Goal: Book appointment/travel/reservation

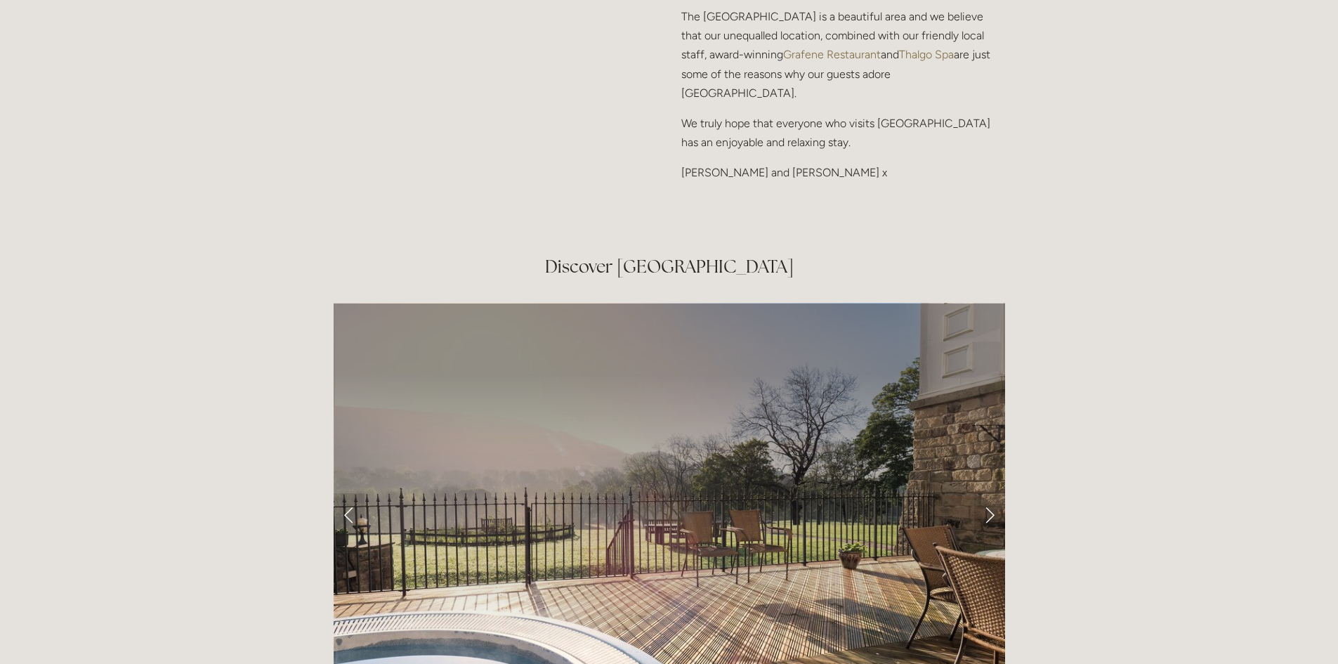
scroll to position [2248, 0]
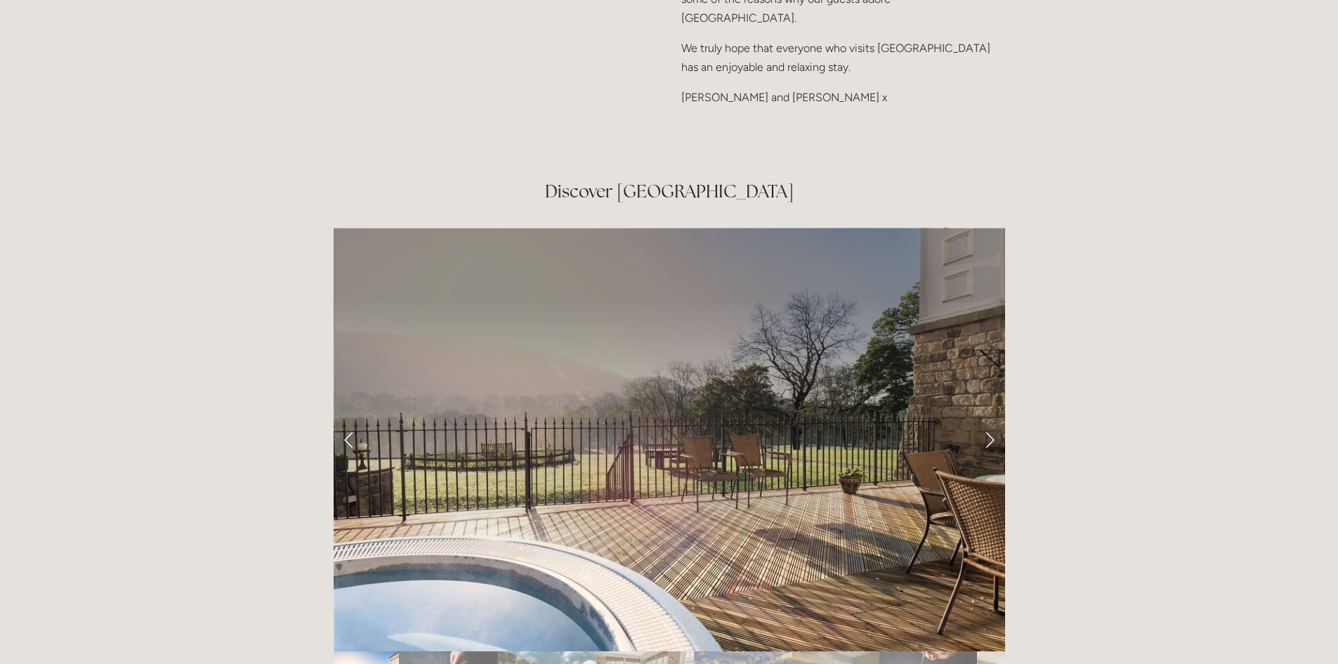
click at [990, 418] on link "Next Slide" at bounding box center [989, 439] width 31 height 42
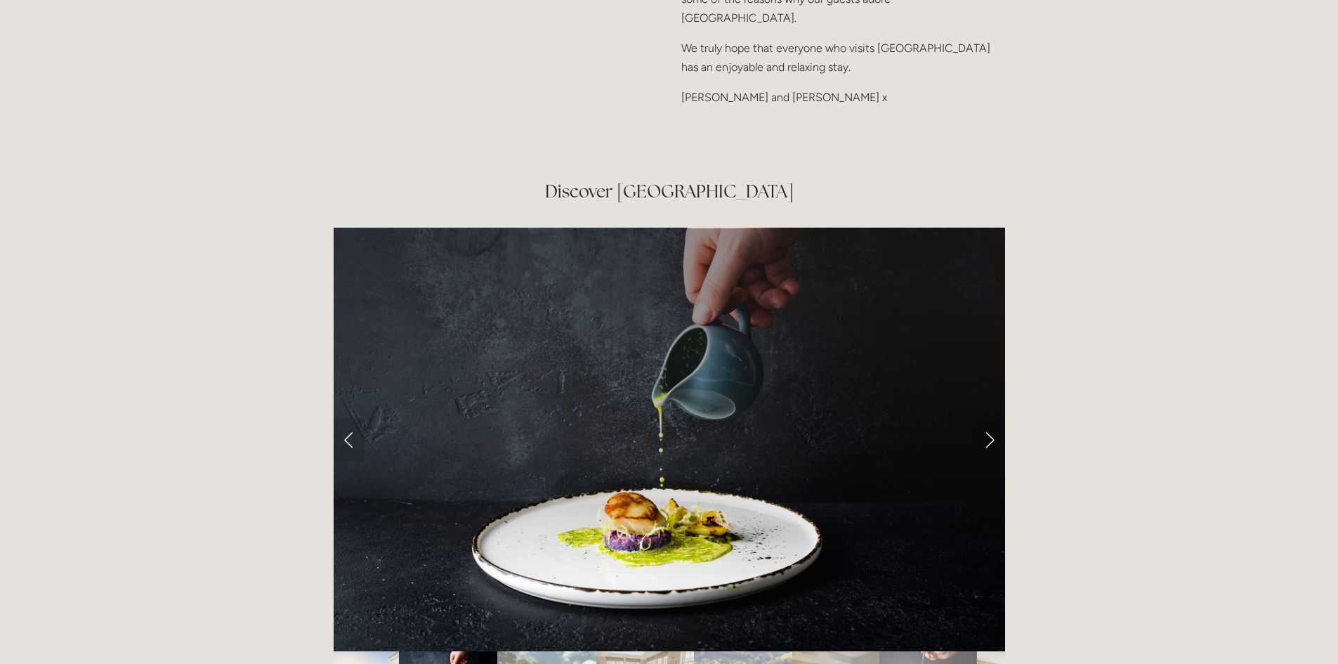
click at [990, 418] on link "Next Slide" at bounding box center [989, 439] width 31 height 42
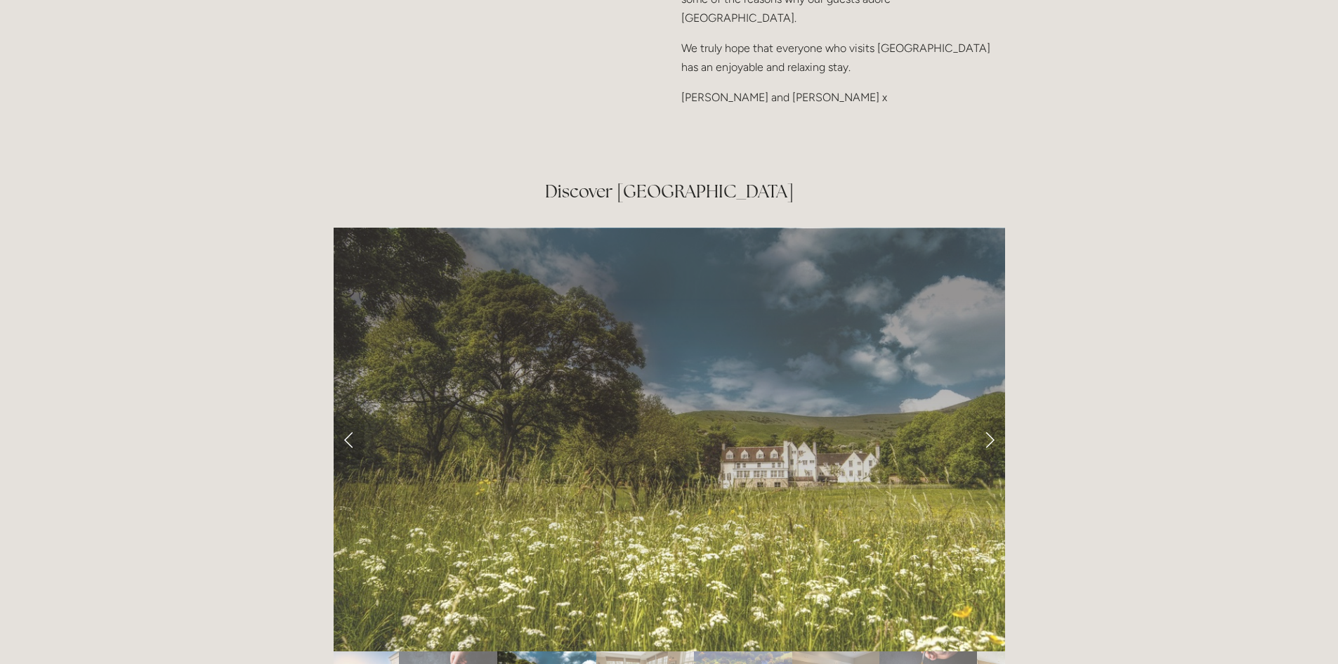
click at [990, 418] on link "Next Slide" at bounding box center [989, 439] width 31 height 42
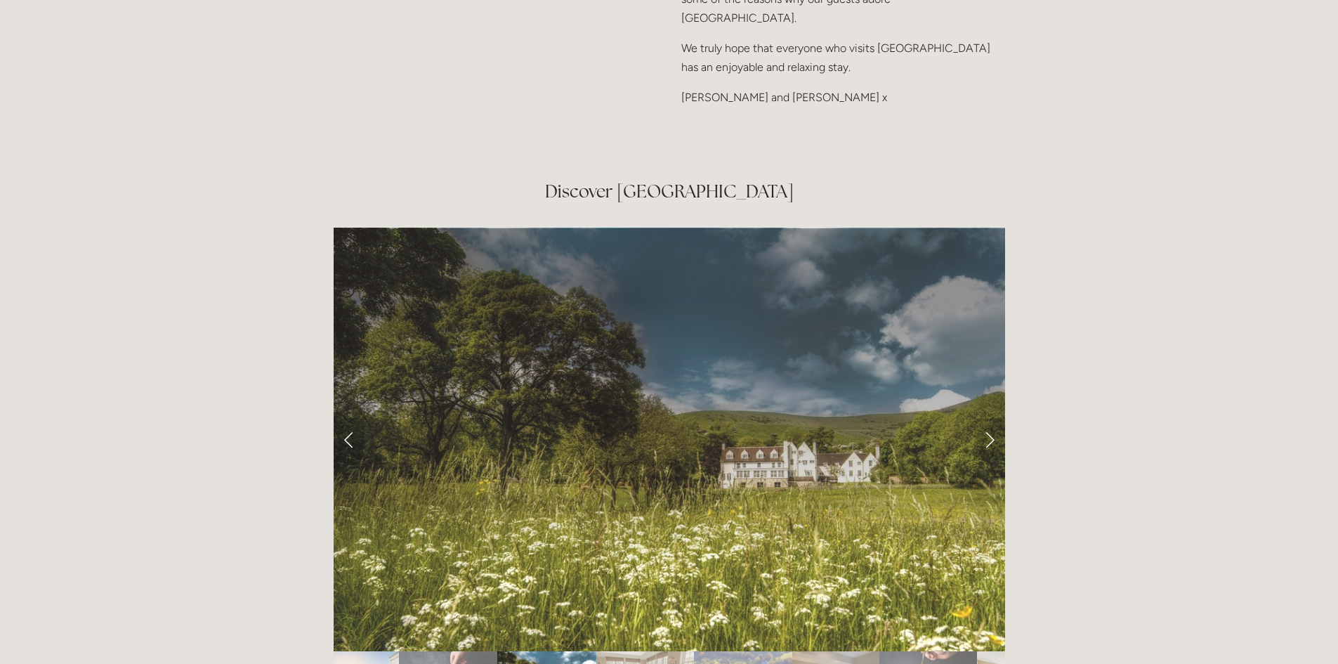
click at [986, 418] on link "Next Slide" at bounding box center [989, 439] width 31 height 42
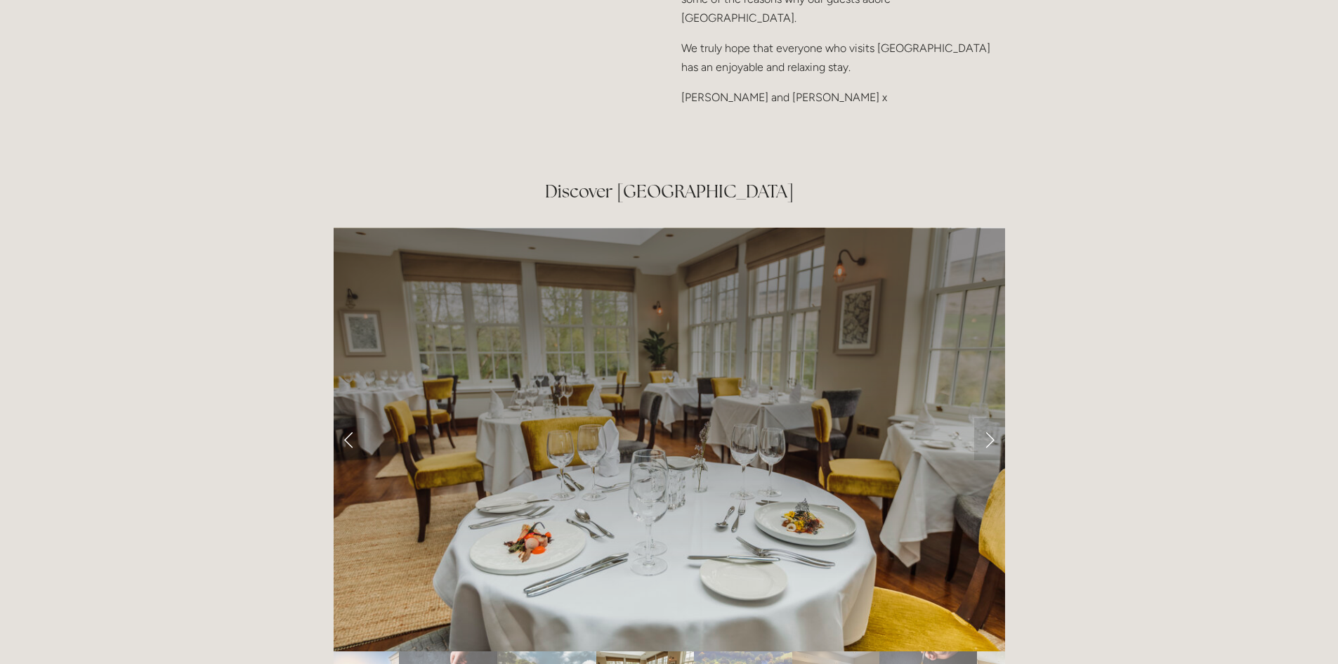
click at [986, 418] on link "Next Slide" at bounding box center [989, 439] width 31 height 42
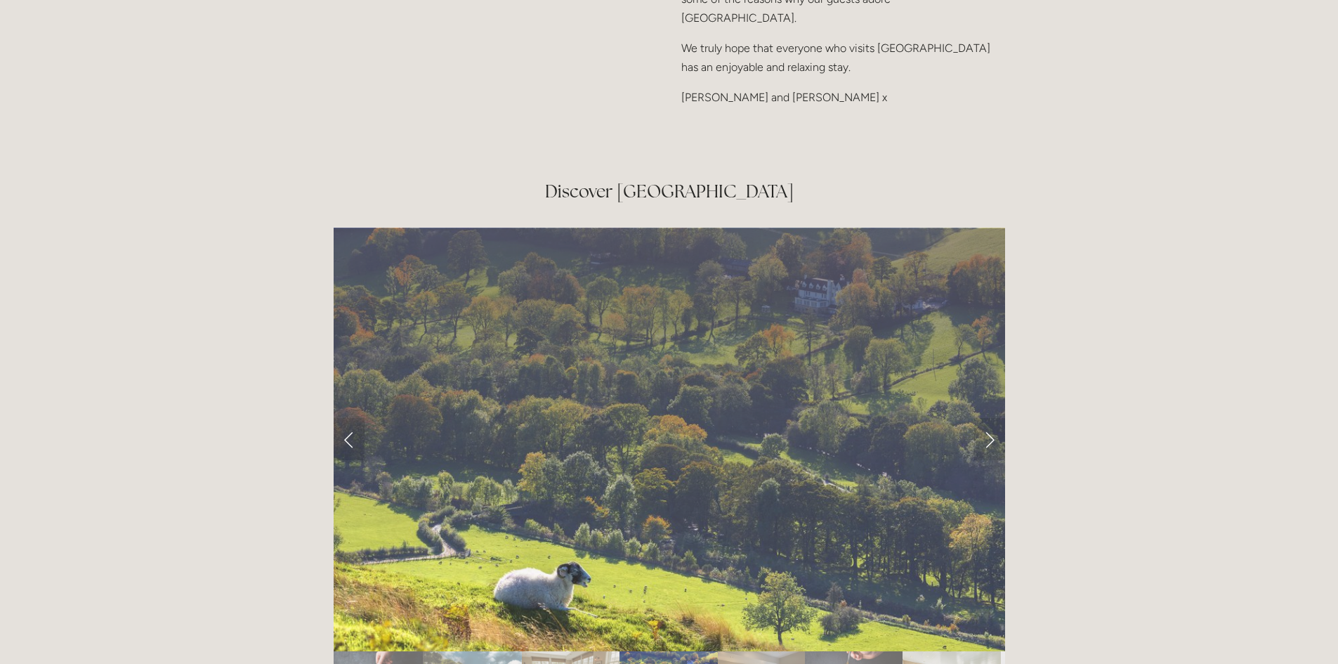
click at [986, 418] on link "Next Slide" at bounding box center [989, 439] width 31 height 42
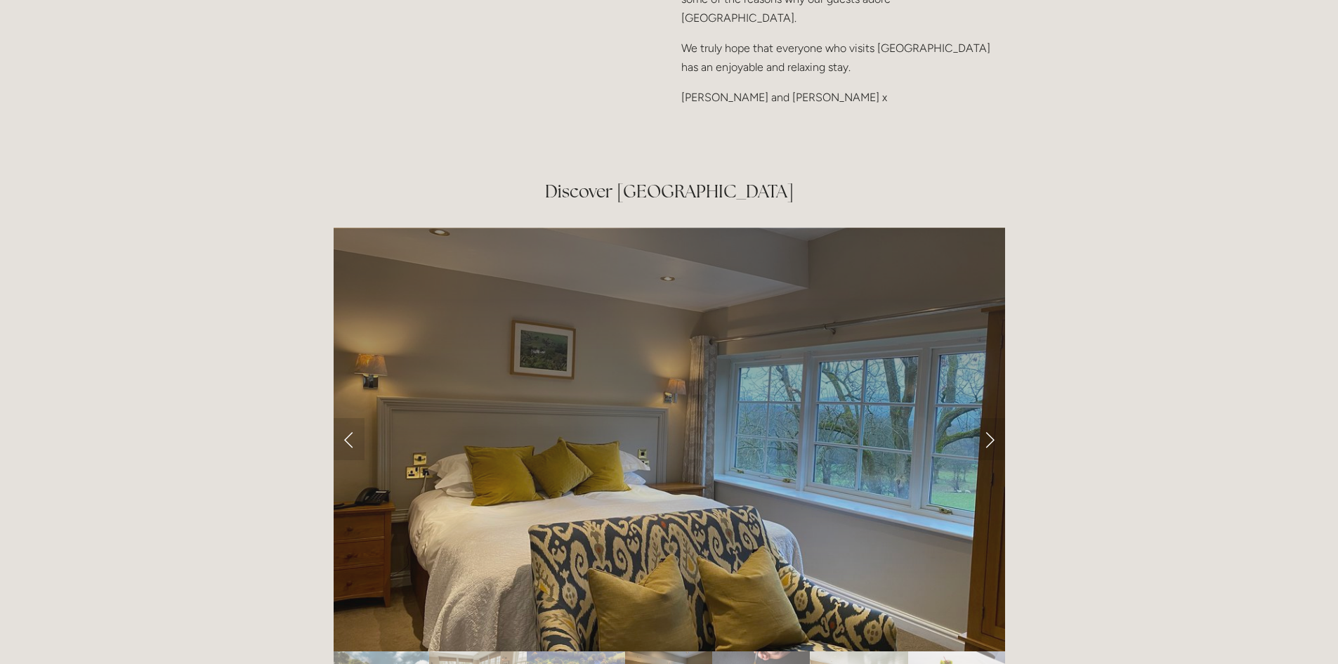
click at [986, 418] on link "Next Slide" at bounding box center [989, 439] width 31 height 42
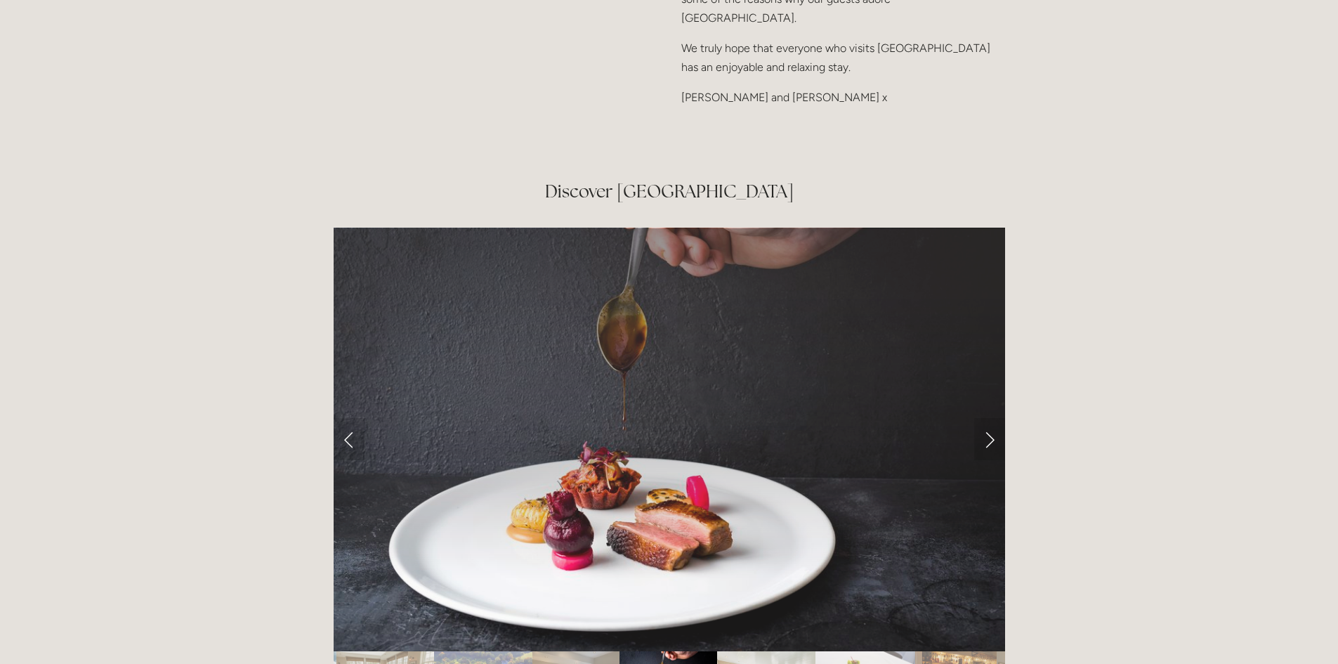
click at [986, 418] on link "Next Slide" at bounding box center [989, 439] width 31 height 42
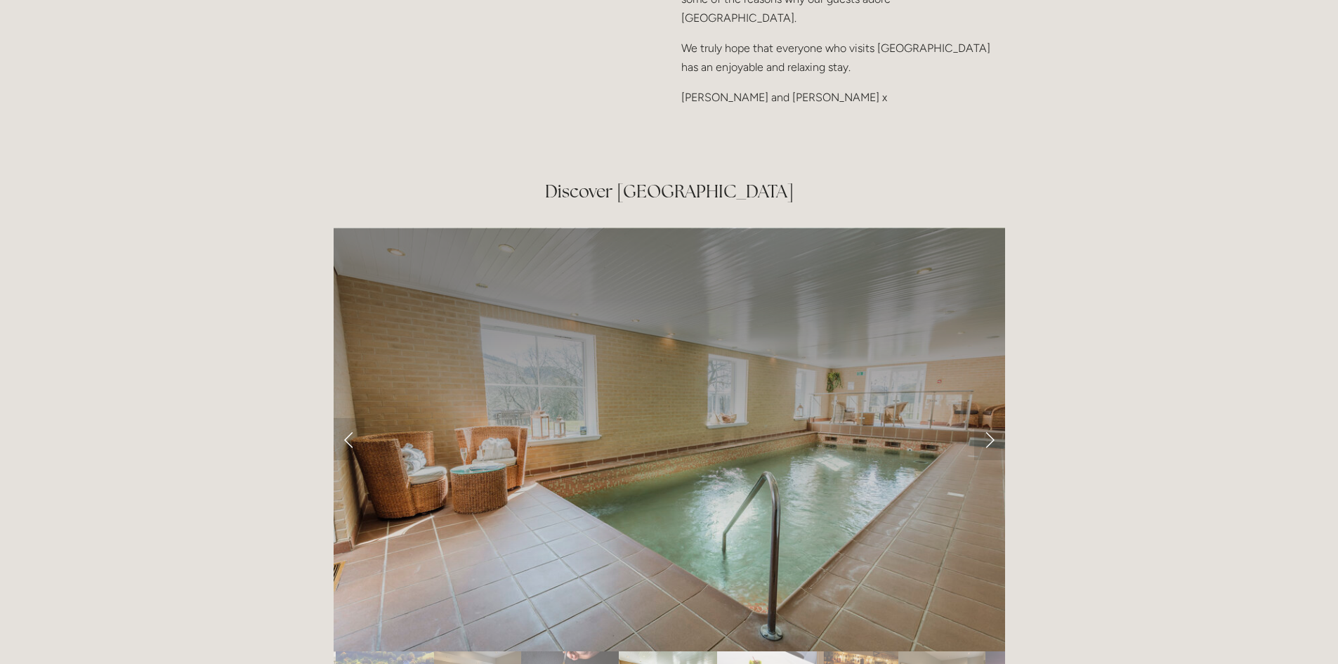
click at [986, 418] on link "Next Slide" at bounding box center [989, 439] width 31 height 42
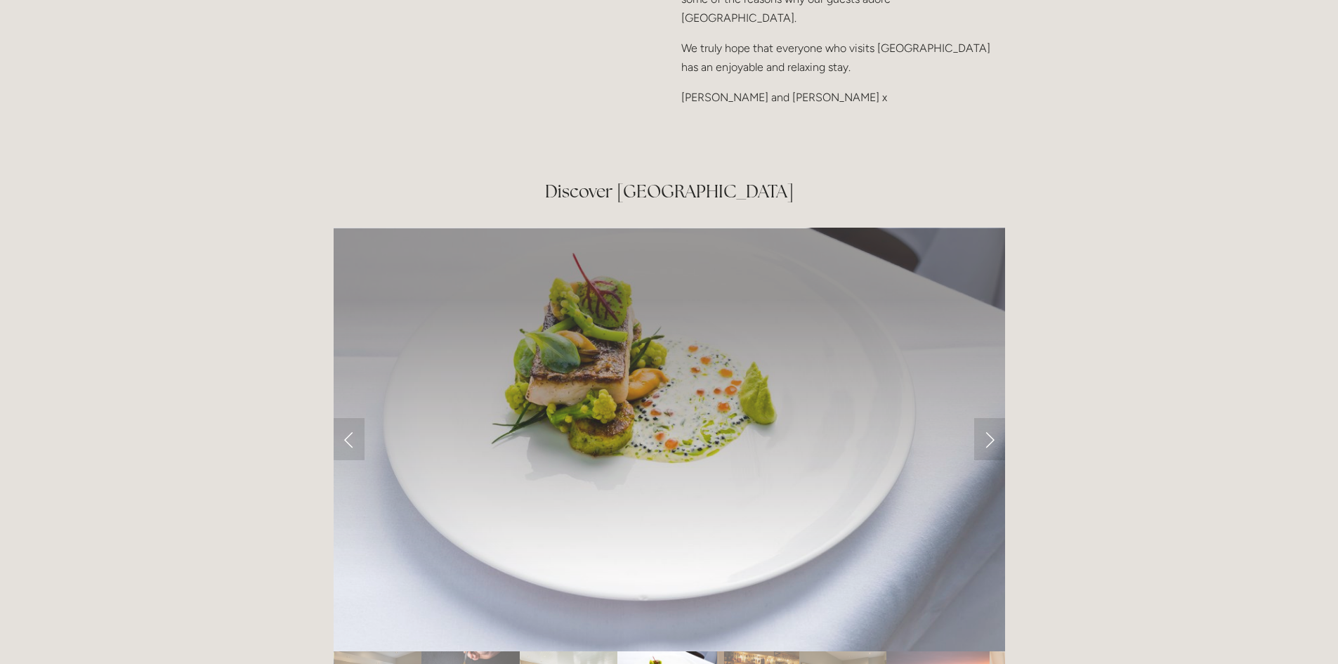
click at [986, 418] on link "Next Slide" at bounding box center [989, 439] width 31 height 42
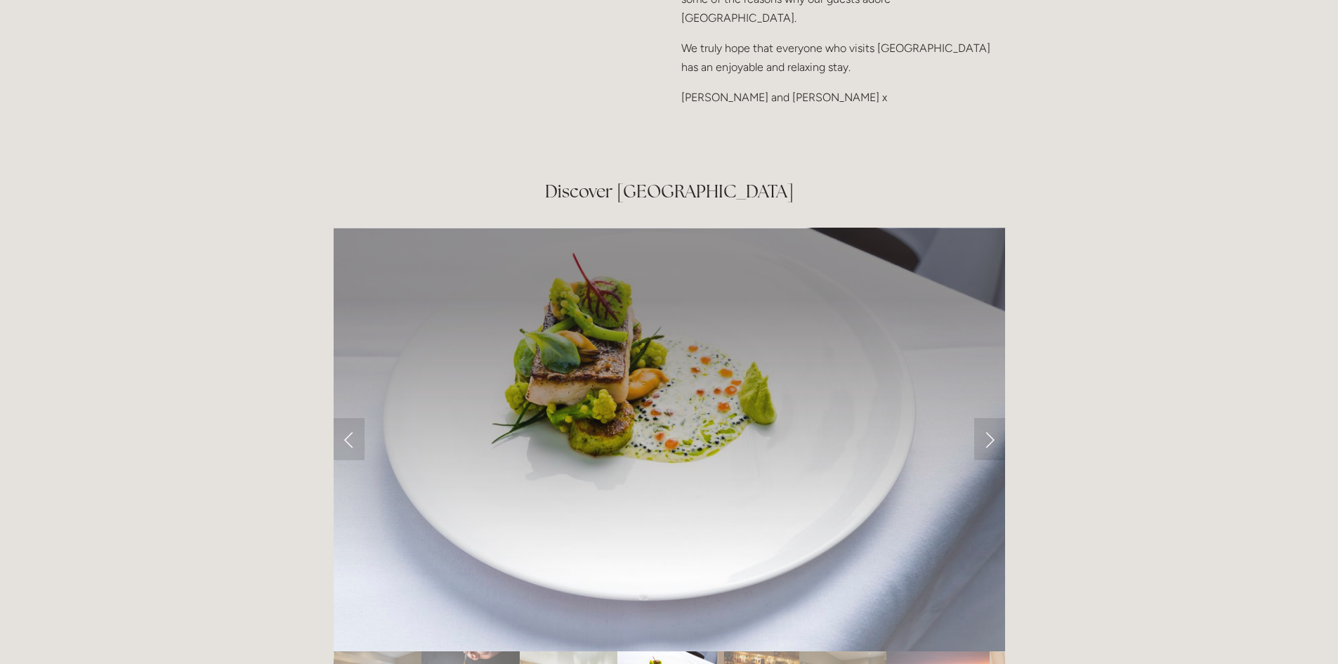
click at [986, 418] on link "Next Slide" at bounding box center [989, 439] width 31 height 42
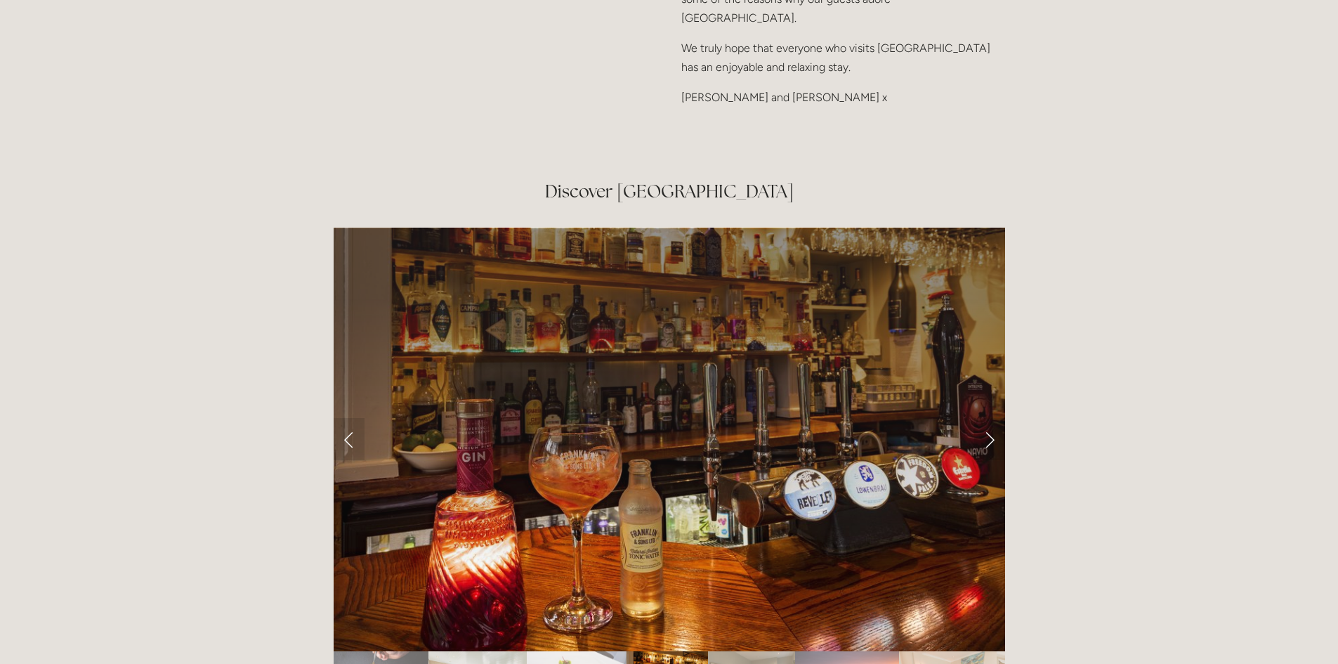
click at [986, 418] on link "Next Slide" at bounding box center [989, 439] width 31 height 42
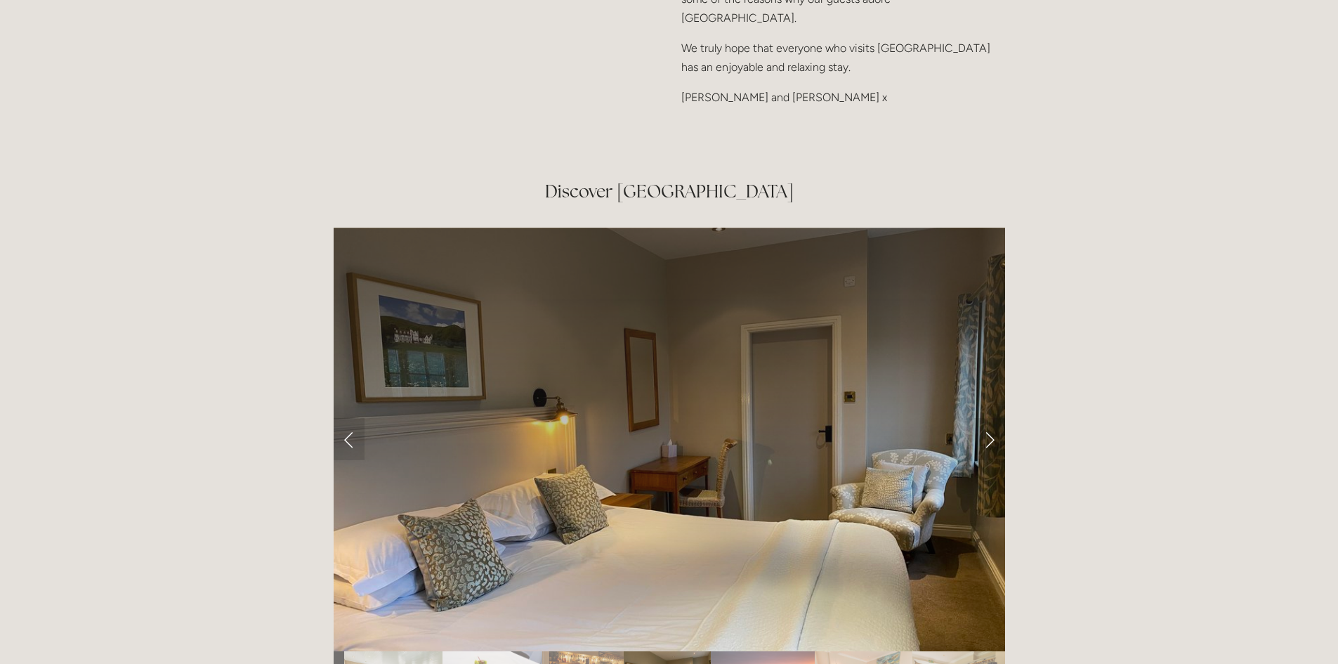
click at [986, 418] on link "Next Slide" at bounding box center [989, 439] width 31 height 42
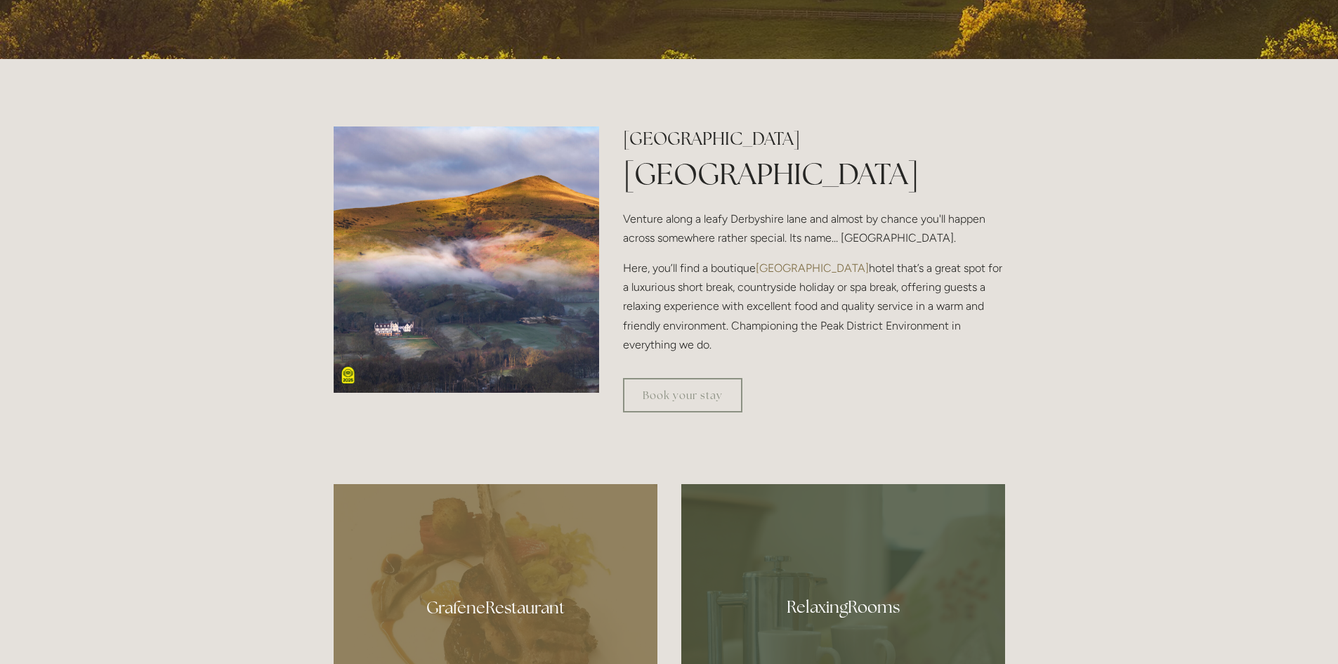
scroll to position [421, 0]
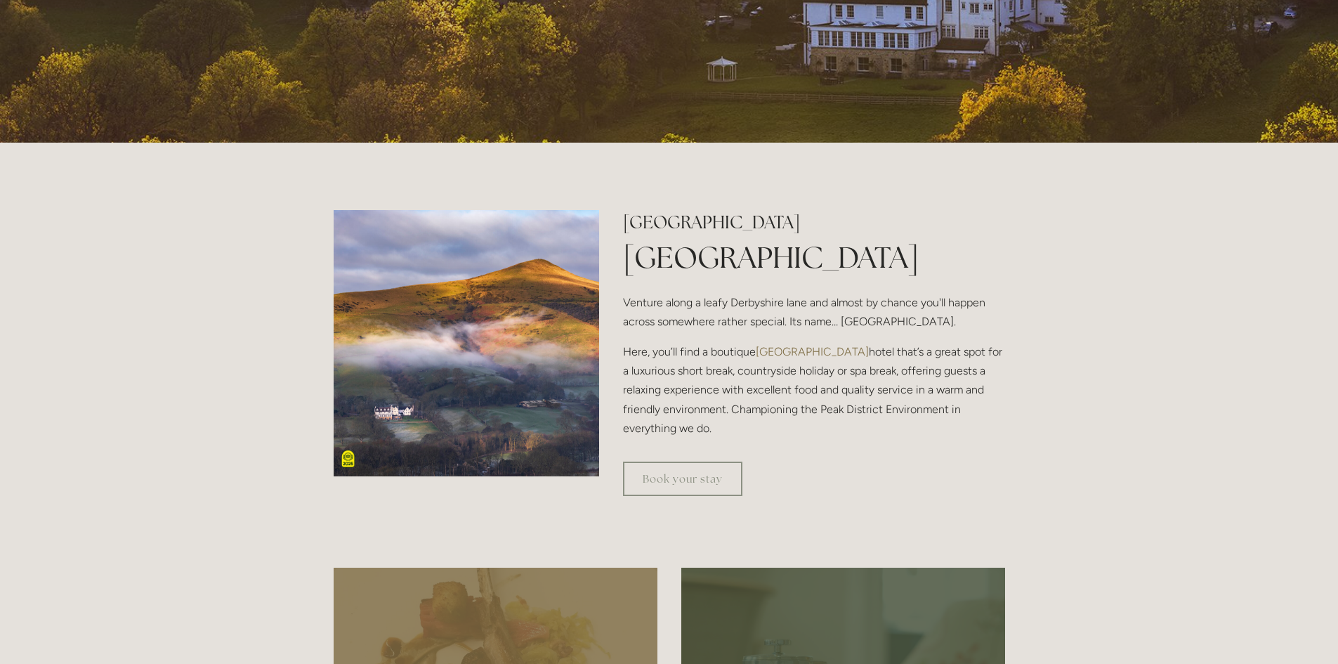
click at [721, 483] on link "Book your stay" at bounding box center [682, 478] width 119 height 34
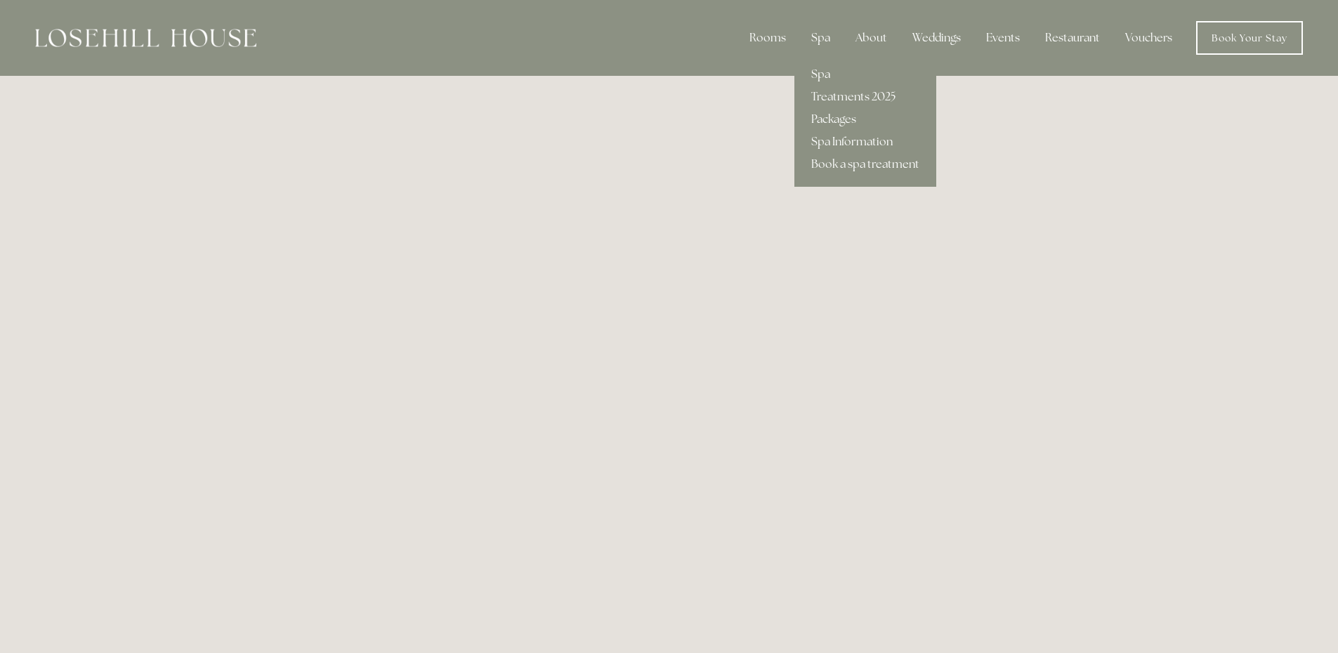
click at [814, 76] on link "Spa" at bounding box center [865, 74] width 142 height 22
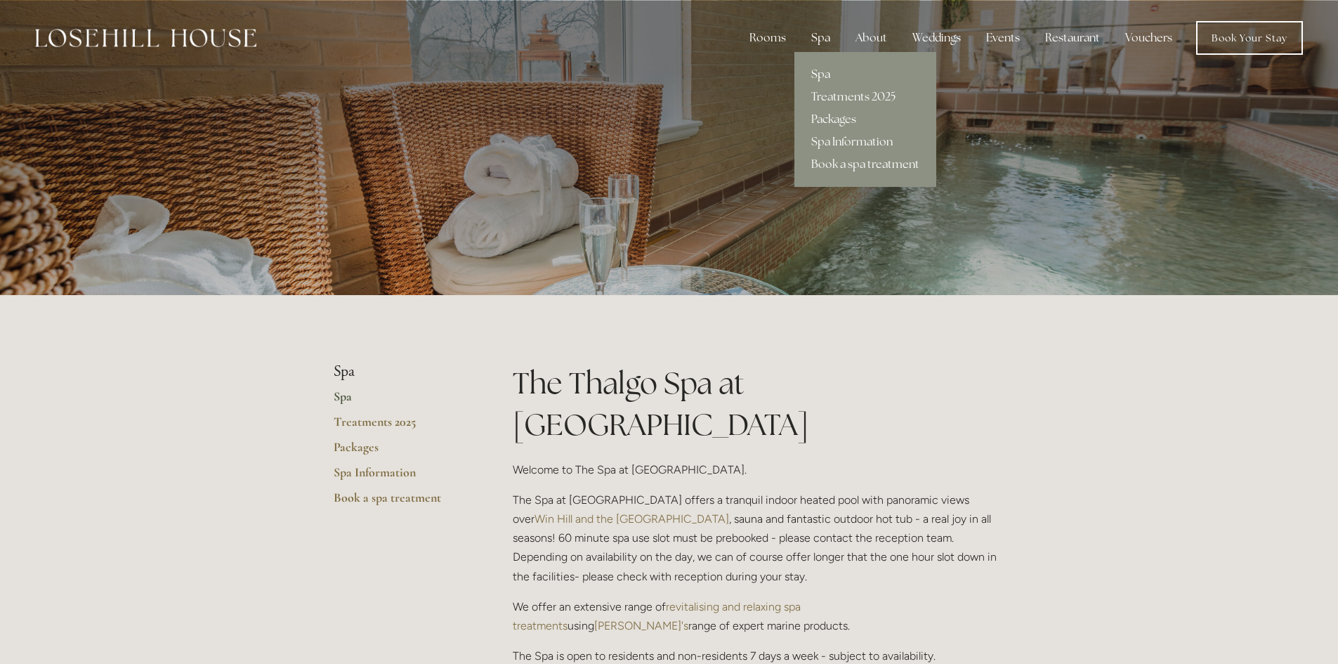
click at [832, 116] on link "Packages" at bounding box center [865, 119] width 142 height 22
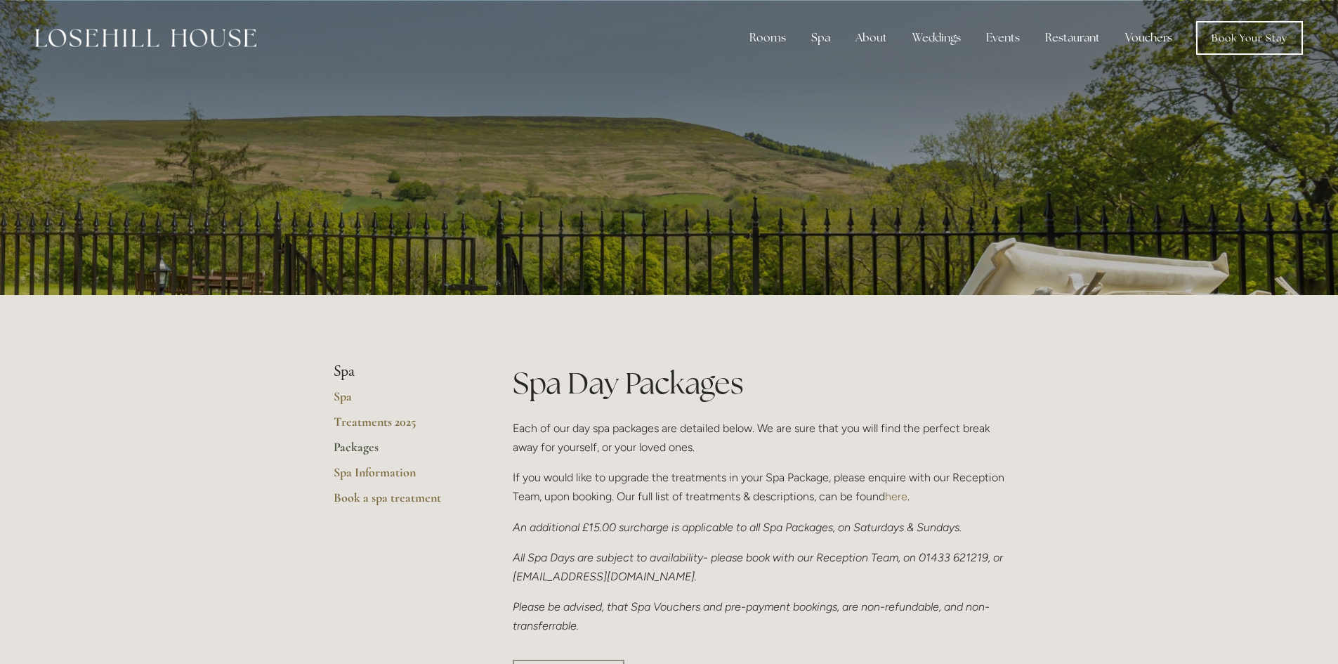
click at [766, 32] on div "Rooms" at bounding box center [767, 38] width 59 height 28
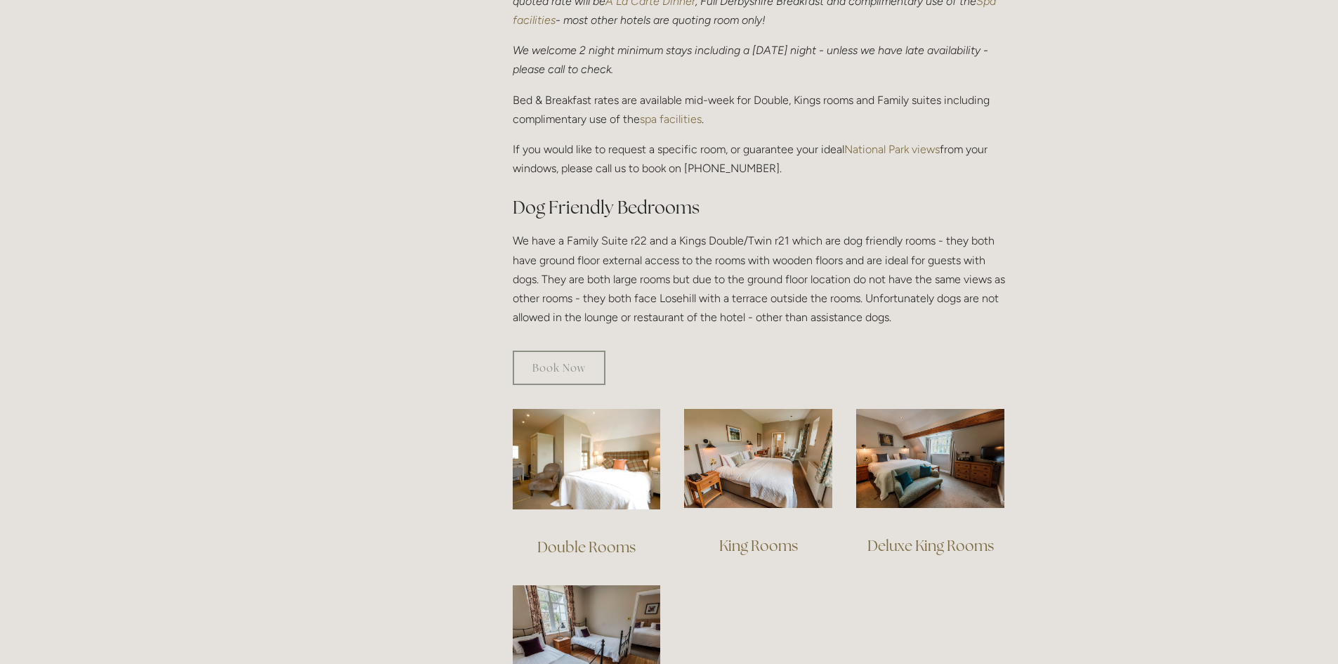
scroll to position [632, 0]
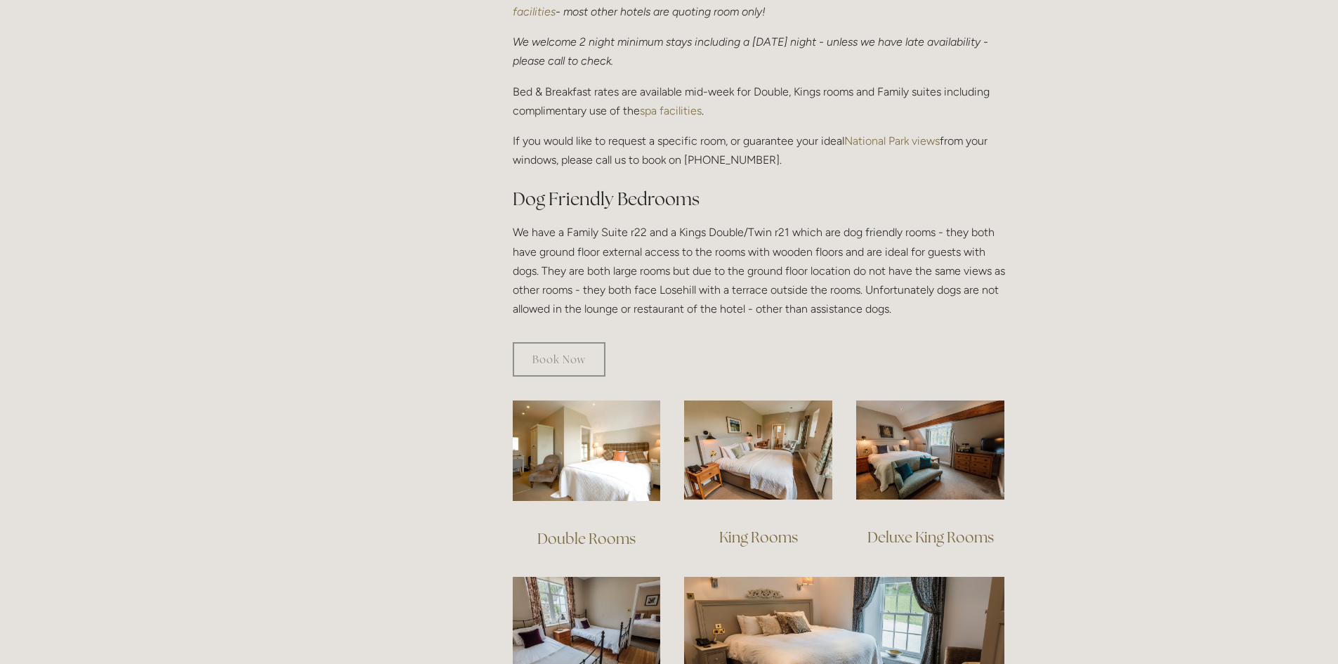
click at [553, 342] on link "Book Now" at bounding box center [559, 359] width 93 height 34
